Goal: Find specific page/section: Find specific page/section

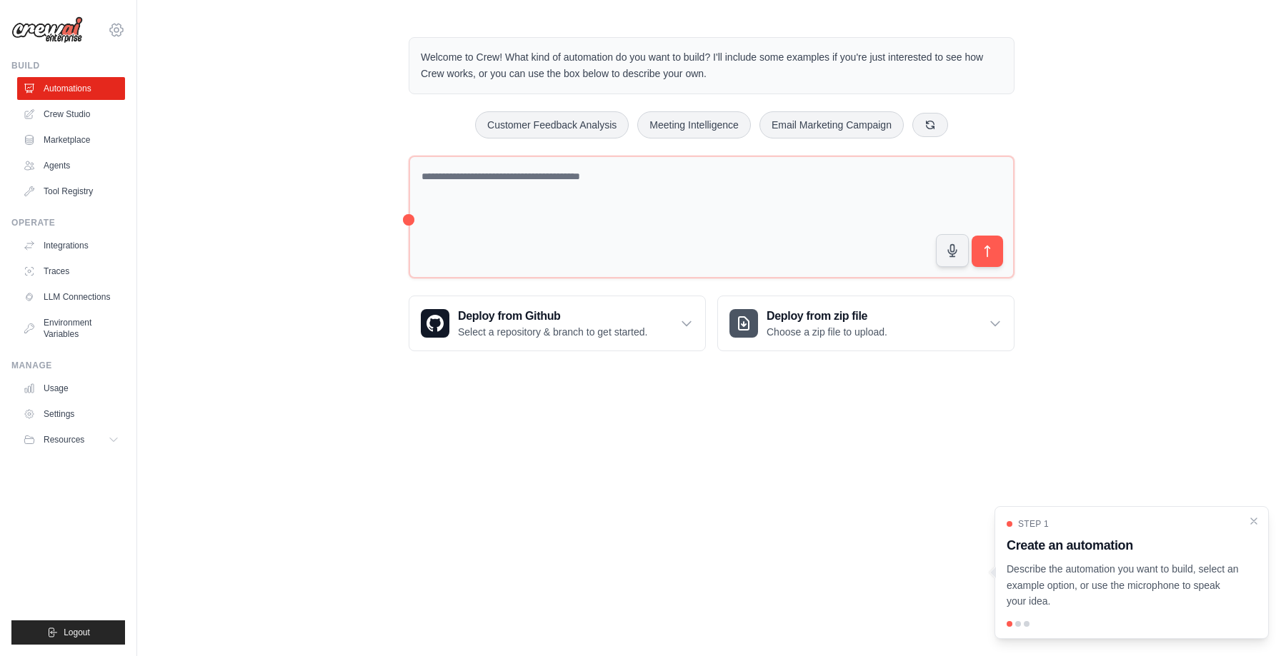
click at [114, 26] on icon at bounding box center [116, 29] width 17 height 17
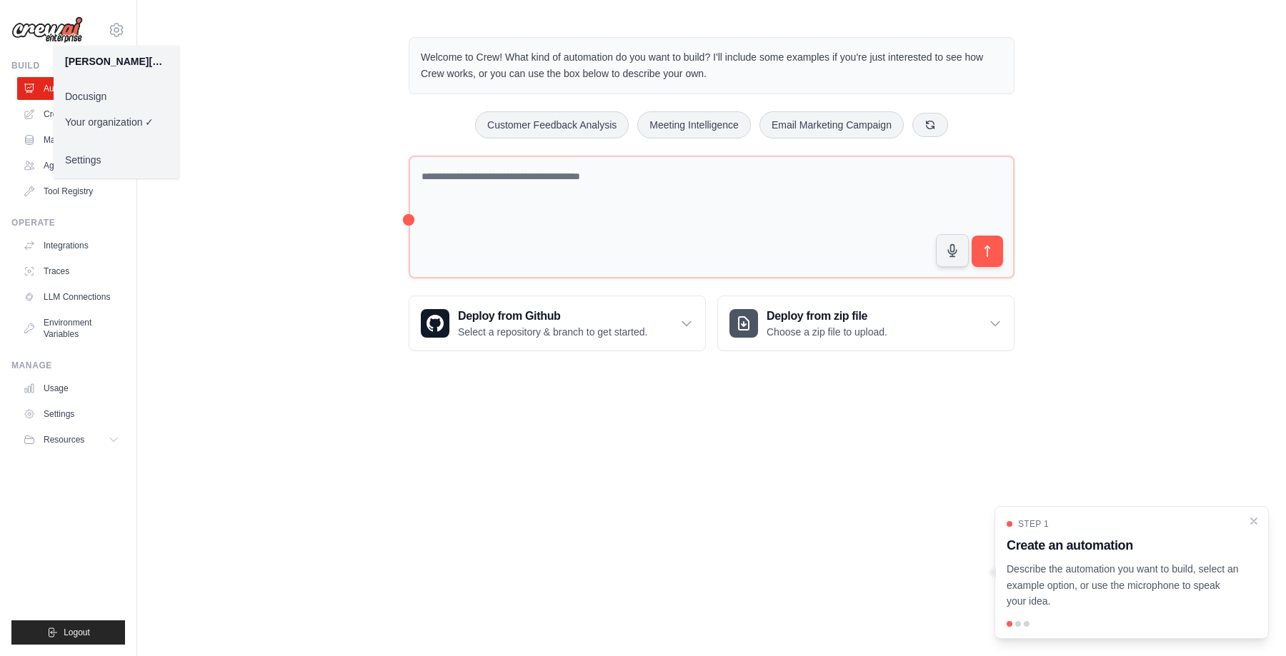
click at [105, 96] on link "Docusign" at bounding box center [117, 97] width 126 height 26
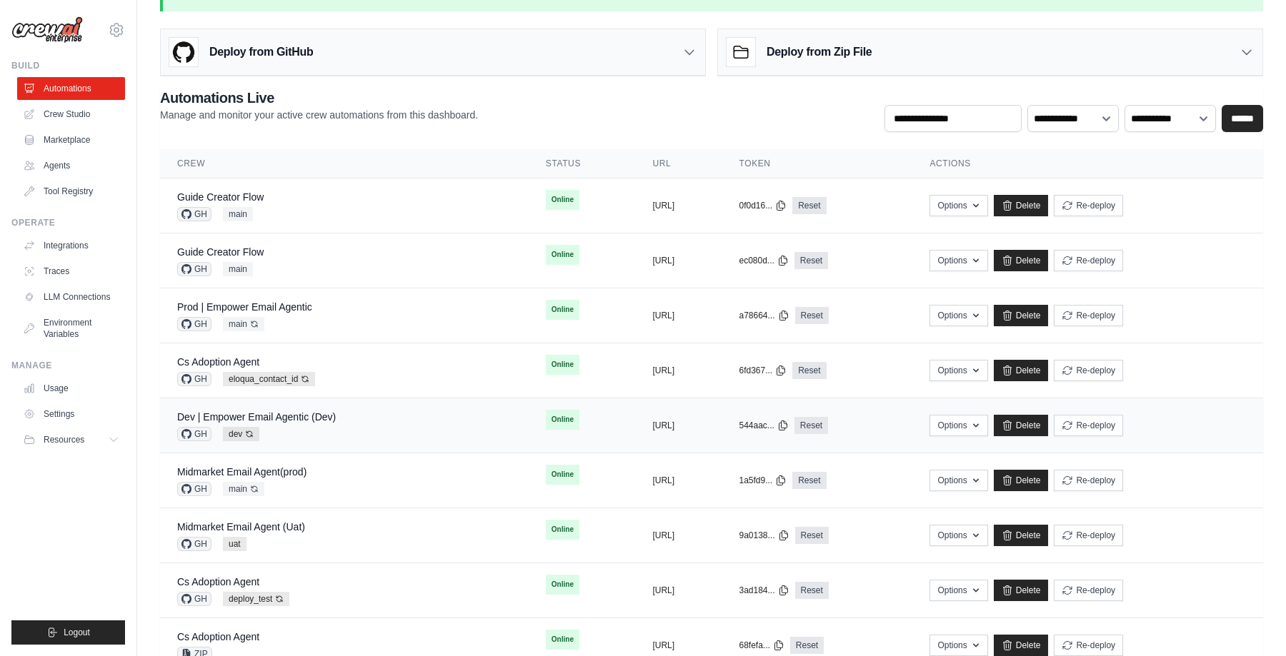
scroll to position [44, 0]
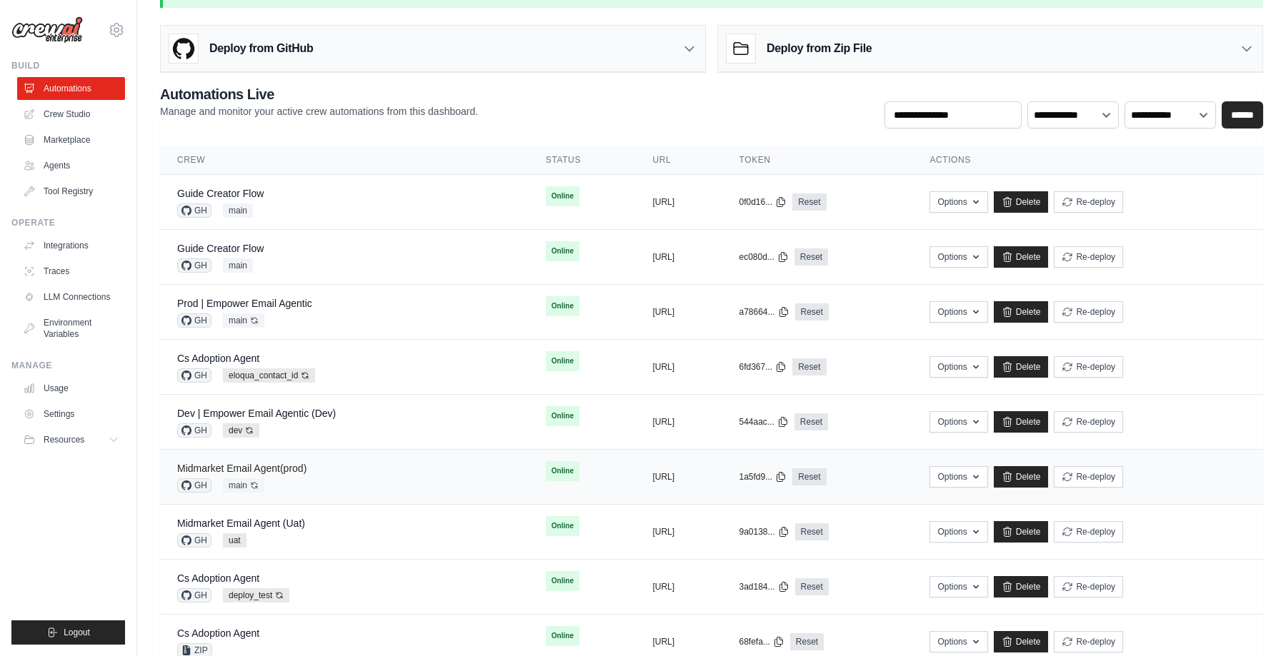
click at [272, 465] on link "Midmarket Email Agent(prod)" at bounding box center [241, 468] width 129 height 11
